Goal: Transaction & Acquisition: Purchase product/service

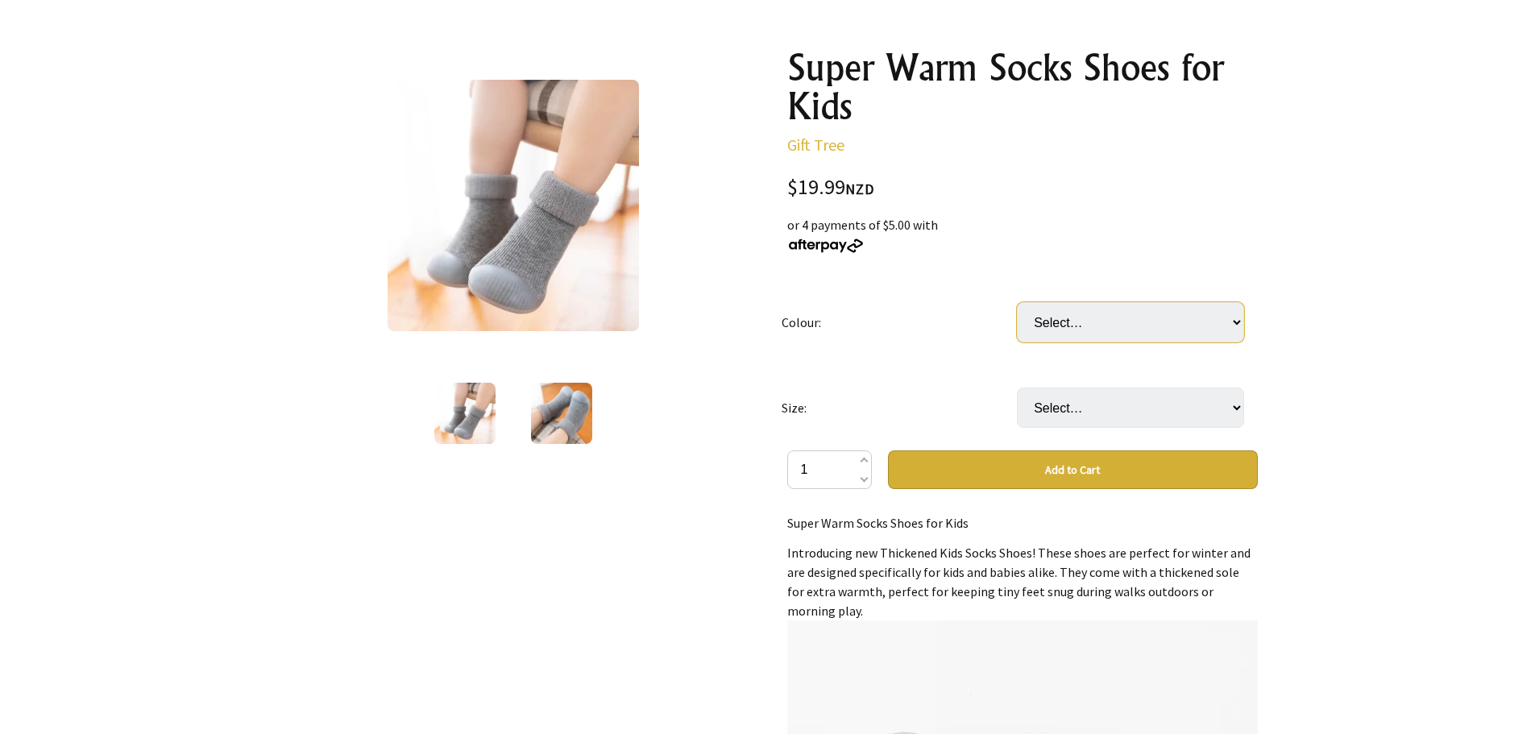
click at [1090, 333] on select "Select… Grey Blue Navy Blue Beige Black Green Yellow Pink Blue Car Grey Car Pin…" at bounding box center [1130, 322] width 227 height 40
select select "Grey"
click at [1017, 302] on select "Select… Grey Blue Navy Blue Beige Black Green Yellow Pink Blue Car Grey Car Pin…" at bounding box center [1130, 322] width 227 height 40
drag, startPoint x: 1071, startPoint y: 331, endPoint x: 1071, endPoint y: 341, distance: 9.7
click at [1071, 331] on select "Select… Grey Blue Navy Blue Beige Black Green Yellow Pink Blue Car Grey Car Pin…" at bounding box center [1130, 322] width 227 height 40
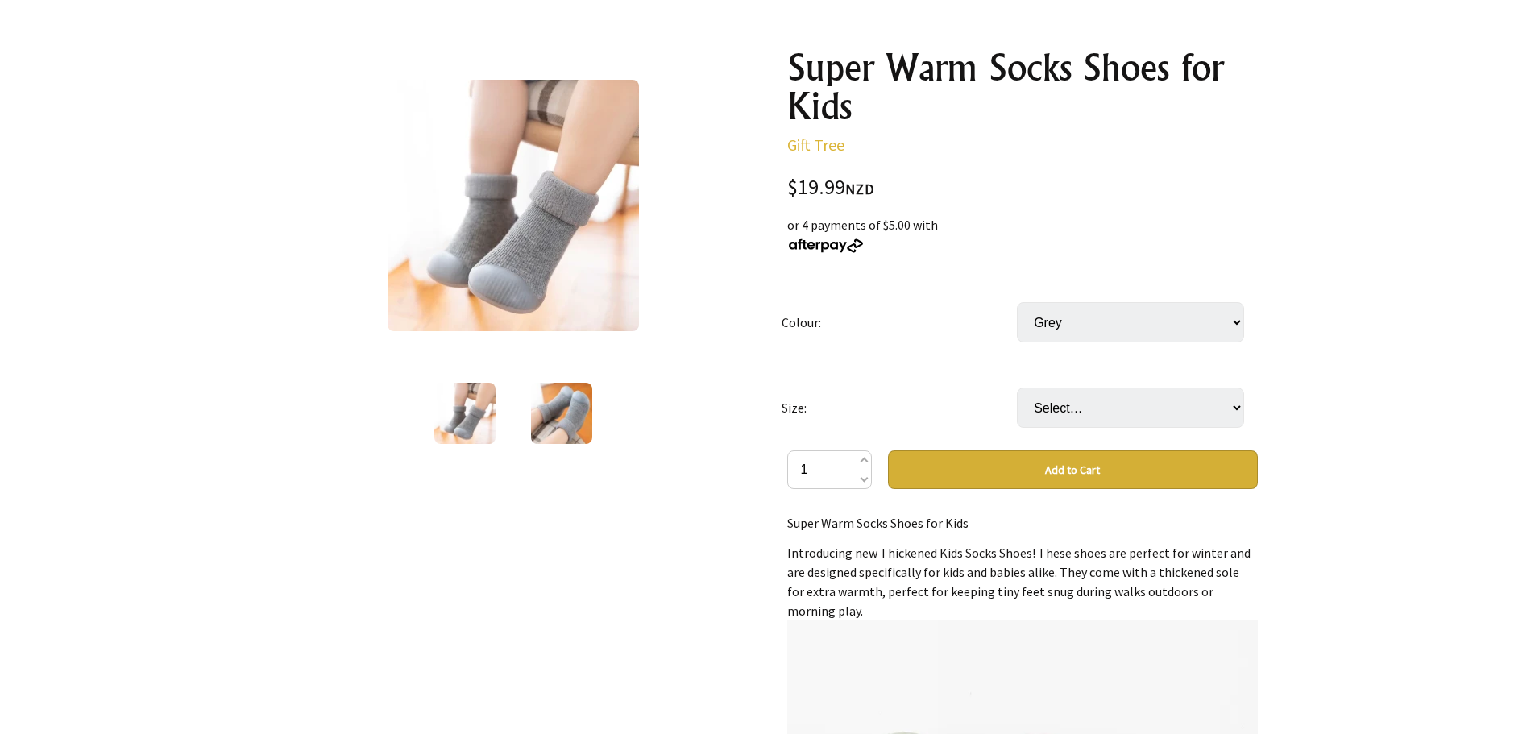
select select "Blue"
click at [1017, 302] on select "Select… Grey Blue Navy Blue Beige Black Green Yellow Pink Blue Car Grey Car Pin…" at bounding box center [1130, 322] width 227 height 40
click at [1087, 416] on select "Select… 0-6Months 6-12Months 12-18Months 18-24Months 2-4 Years" at bounding box center [1130, 408] width 227 height 40
select select "0-6Months"
click at [1017, 388] on select "Select… 0-6Months 6-12Months 12-18Months 18-24Months 2-4 Years" at bounding box center [1130, 408] width 227 height 40
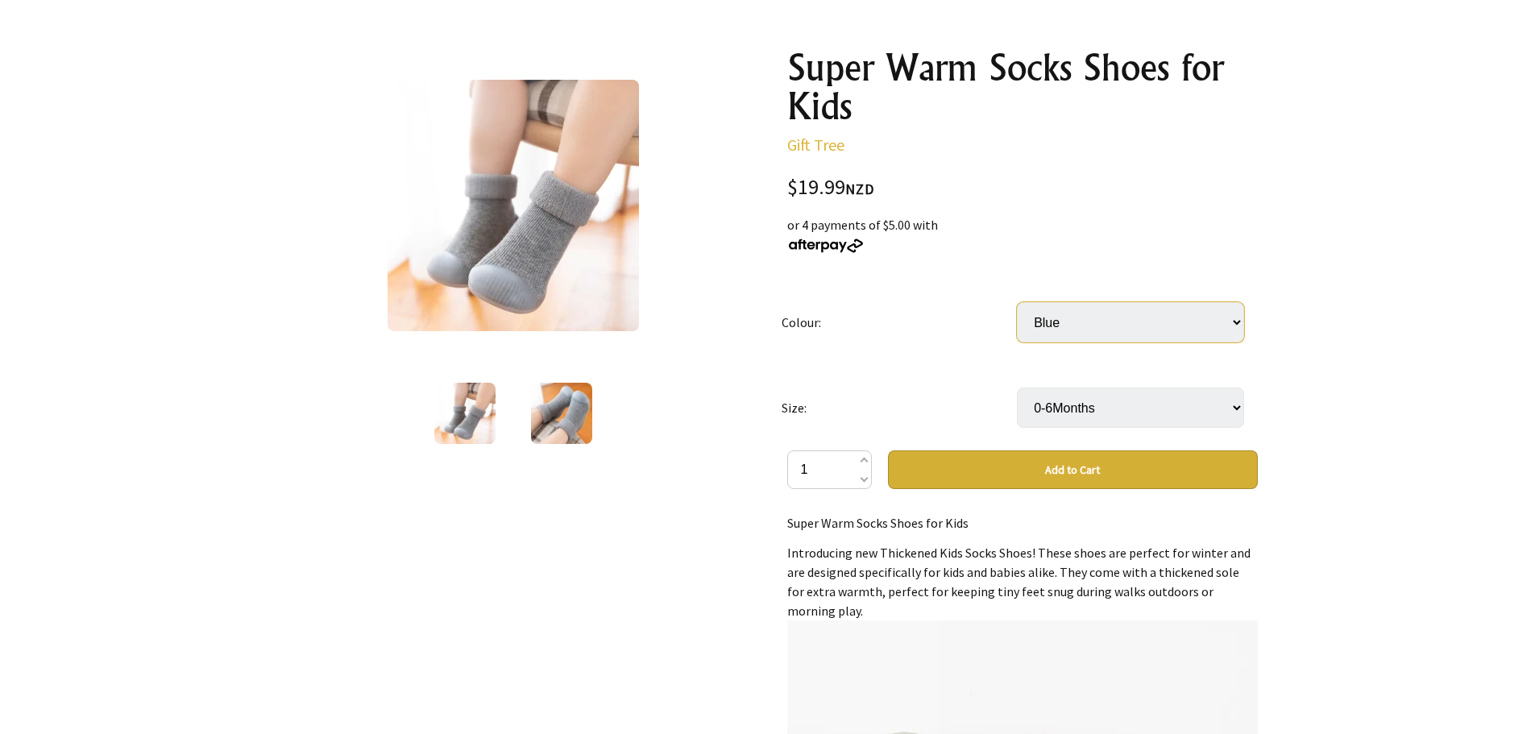
click at [1067, 337] on select "Select… Grey Blue Navy Blue Beige Black Green Yellow Pink Blue Car Grey Car Pin…" at bounding box center [1130, 322] width 227 height 40
select select "Green"
click at [1017, 302] on select "Select… Grey Blue Navy Blue Beige Black Green Yellow Pink Blue Car Grey Car Pin…" at bounding box center [1130, 322] width 227 height 40
click at [466, 404] on img at bounding box center [464, 413] width 61 height 61
click at [559, 418] on img at bounding box center [561, 413] width 61 height 61
